Goal: Information Seeking & Learning: Learn about a topic

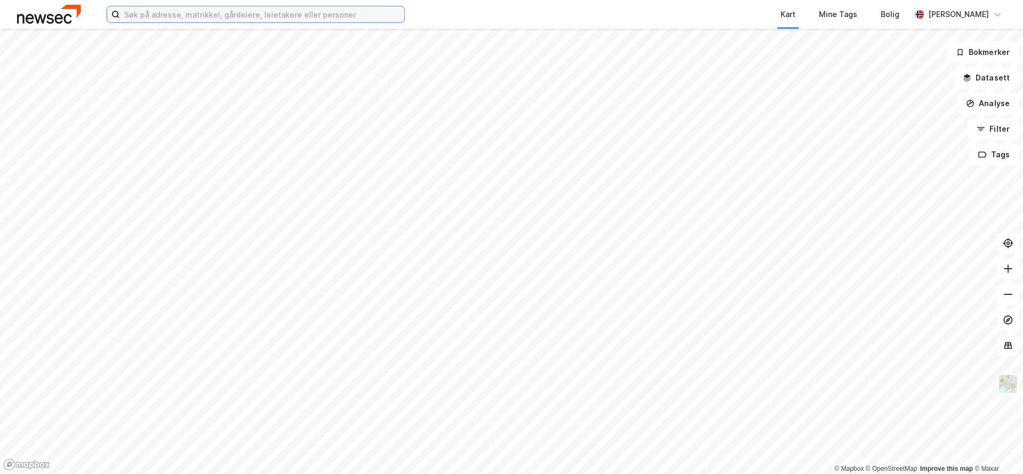
click at [201, 20] on input at bounding box center [262, 14] width 285 height 16
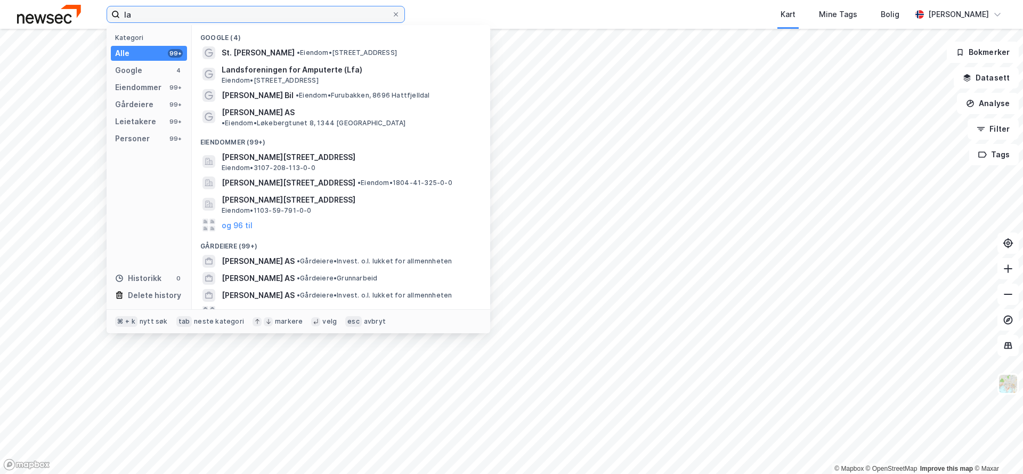
type input "l"
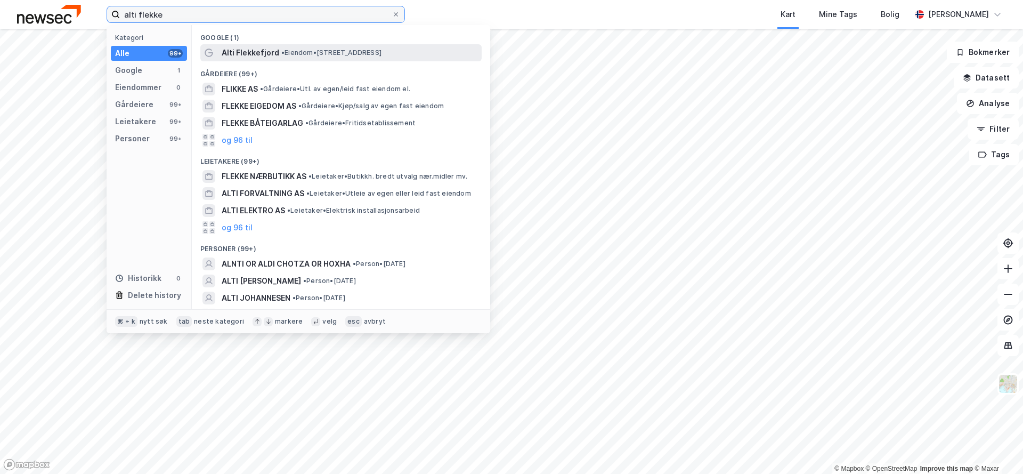
type input "alti flekke"
click at [382, 55] on span "• Eiendom • [STREET_ADDRESS]" at bounding box center [331, 52] width 100 height 9
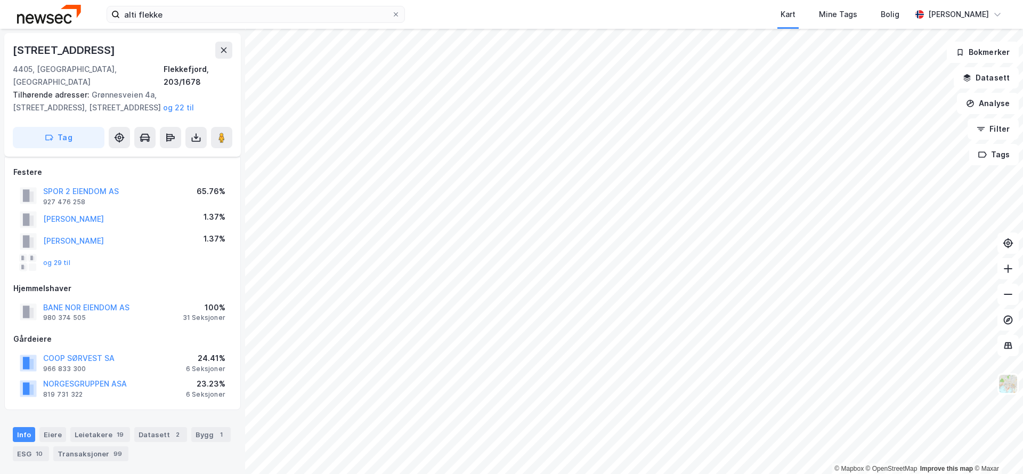
scroll to position [145, 0]
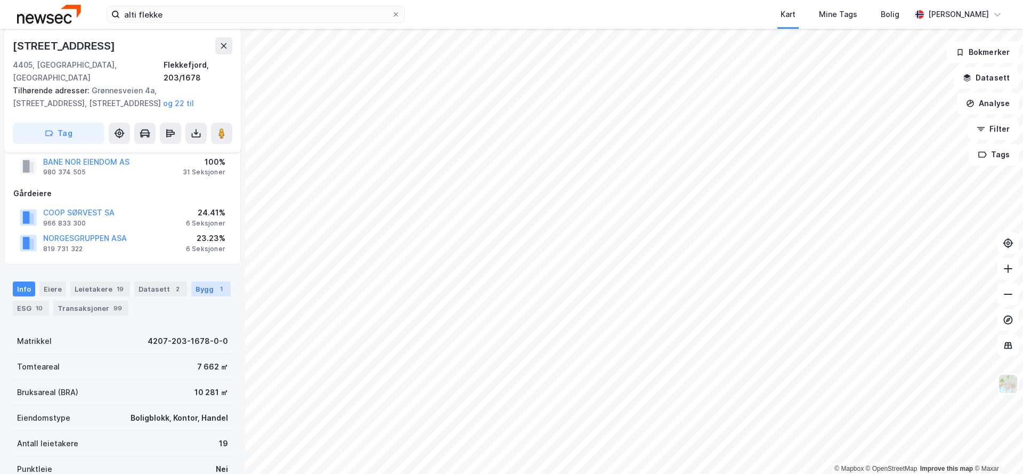
click at [201, 281] on div "Bygg 1" at bounding box center [210, 288] width 39 height 15
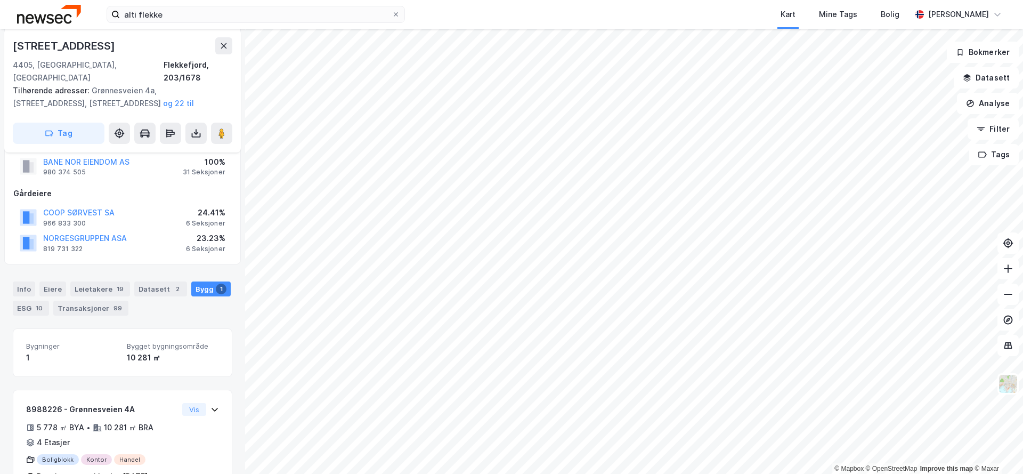
scroll to position [166, 0]
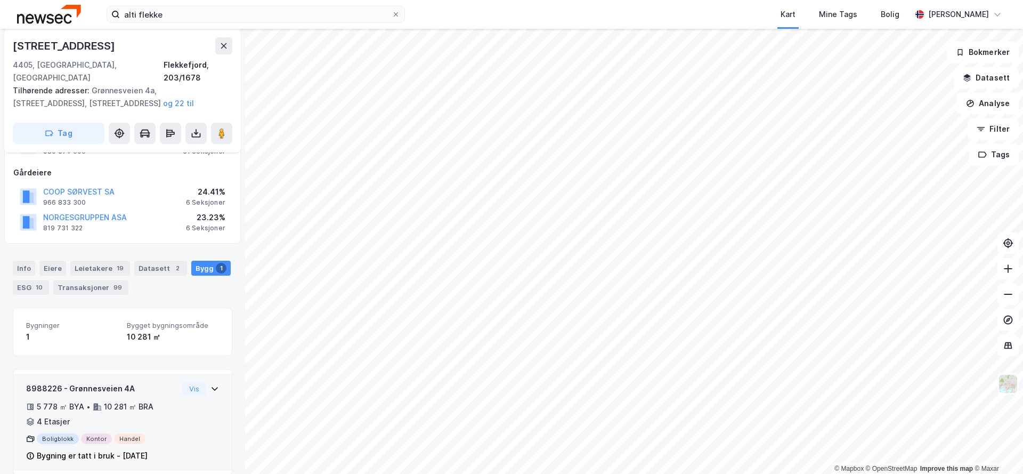
click at [157, 449] on div "Bygning er tatt i bruk - [DATE]" at bounding box center [102, 455] width 152 height 13
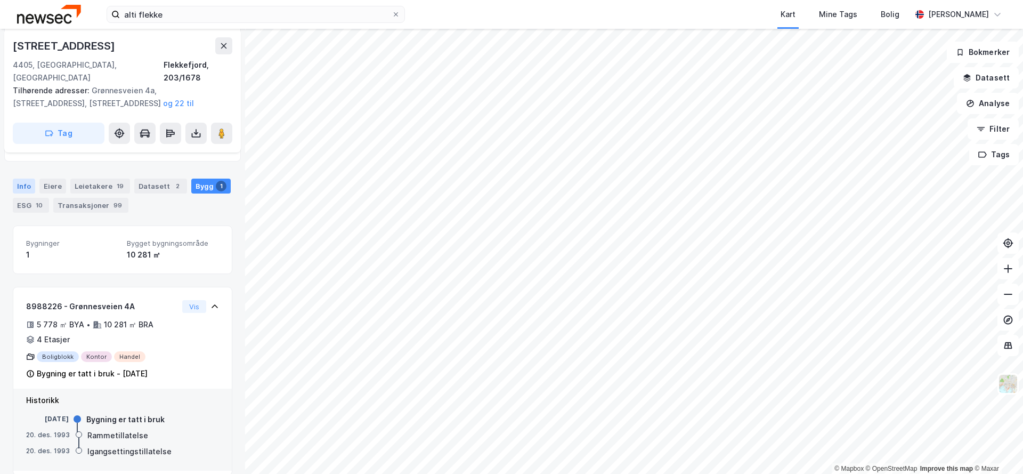
click at [26, 179] on div "Info" at bounding box center [24, 186] width 22 height 15
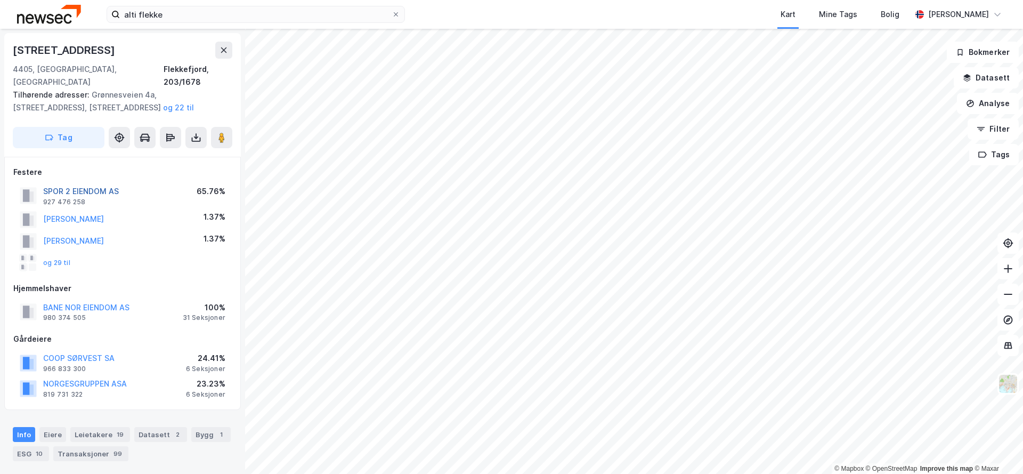
click at [0, 0] on button "SPOR 2 EIENDOM AS" at bounding box center [0, 0] width 0 height 0
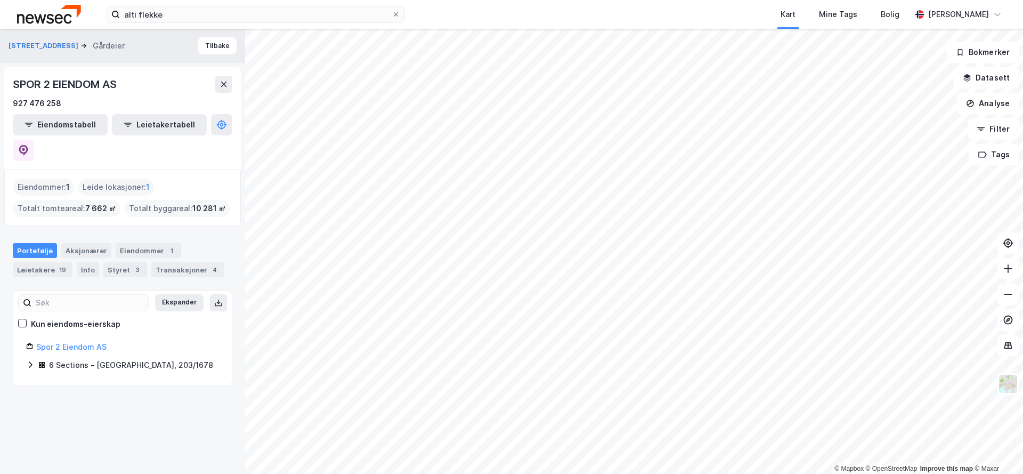
click at [29, 360] on icon at bounding box center [30, 364] width 9 height 9
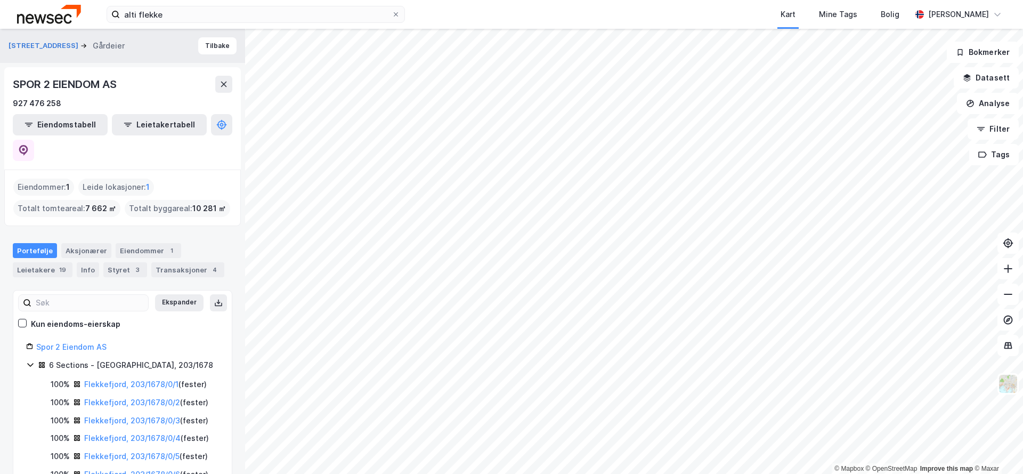
scroll to position [7, 0]
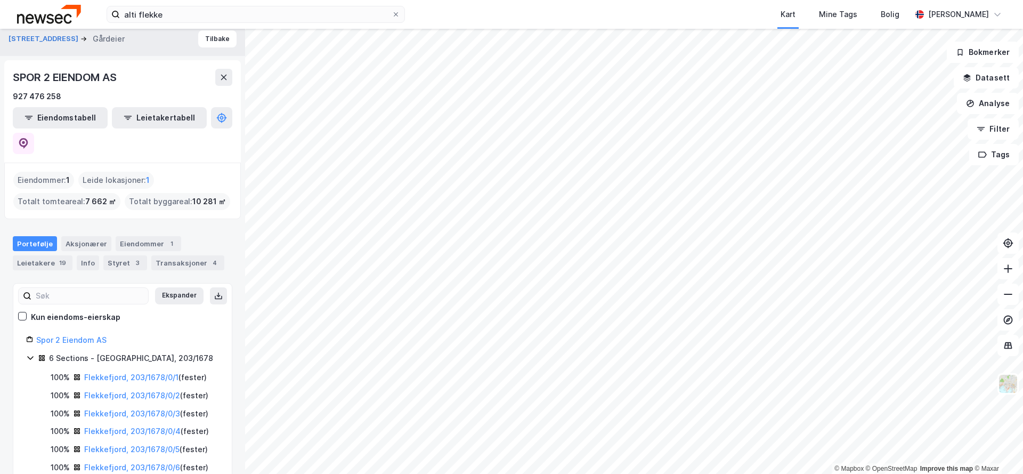
click at [61, 13] on img at bounding box center [49, 14] width 64 height 19
